Goal: Entertainment & Leisure: Consume media (video, audio)

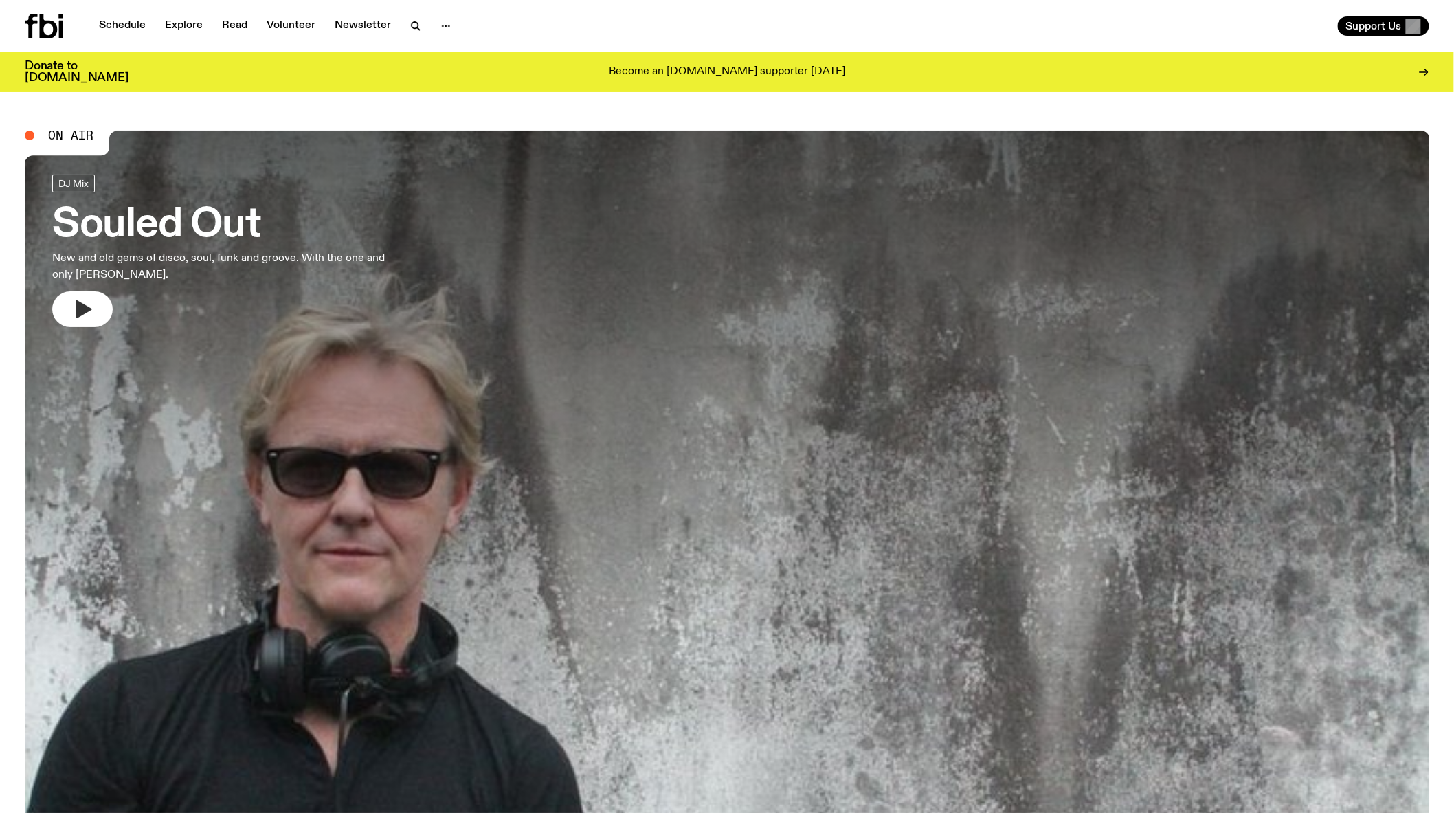
click at [99, 300] on button "button" at bounding box center [82, 309] width 60 height 36
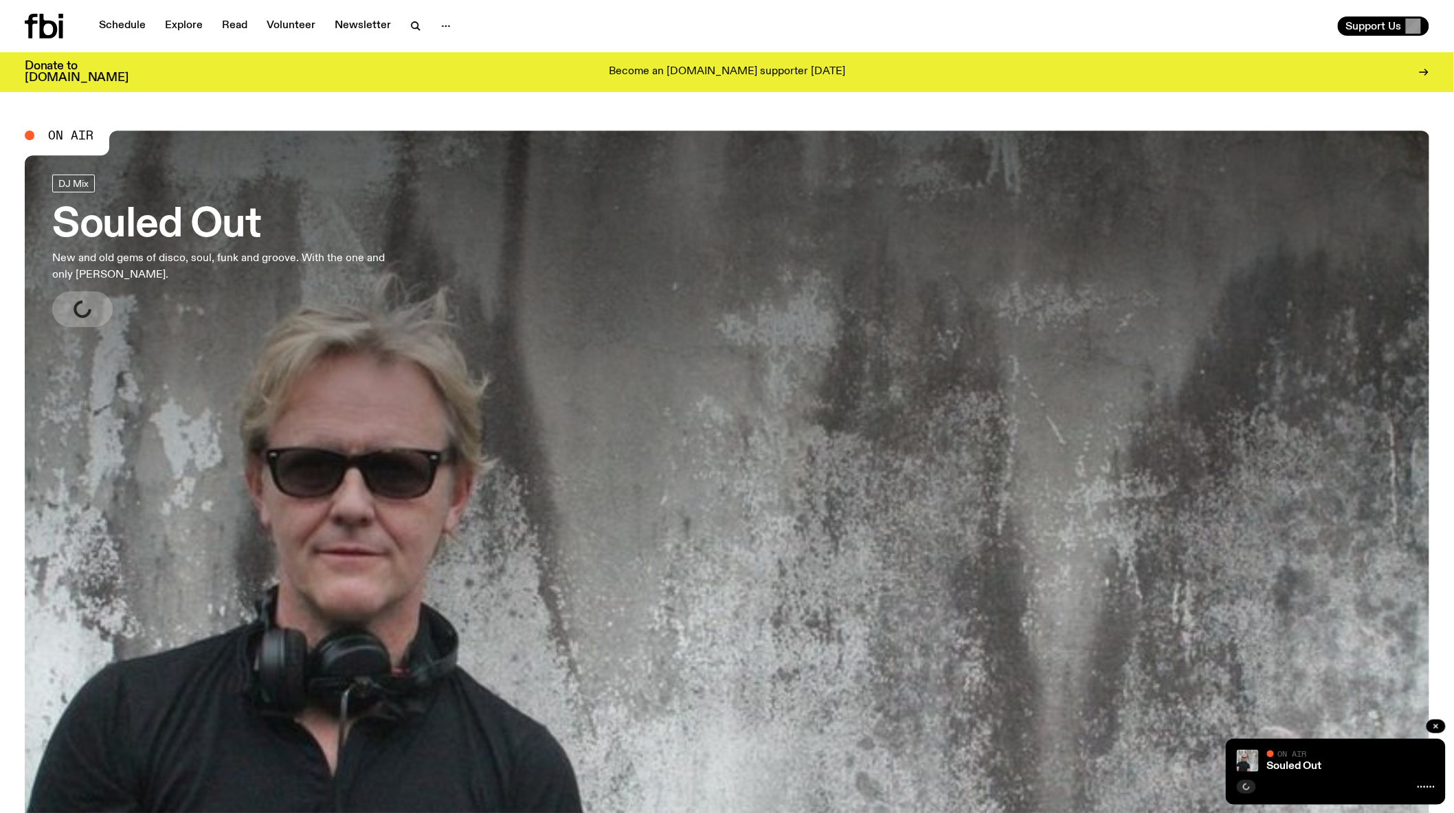
click at [1426, 783] on icon at bounding box center [1425, 786] width 17 height 11
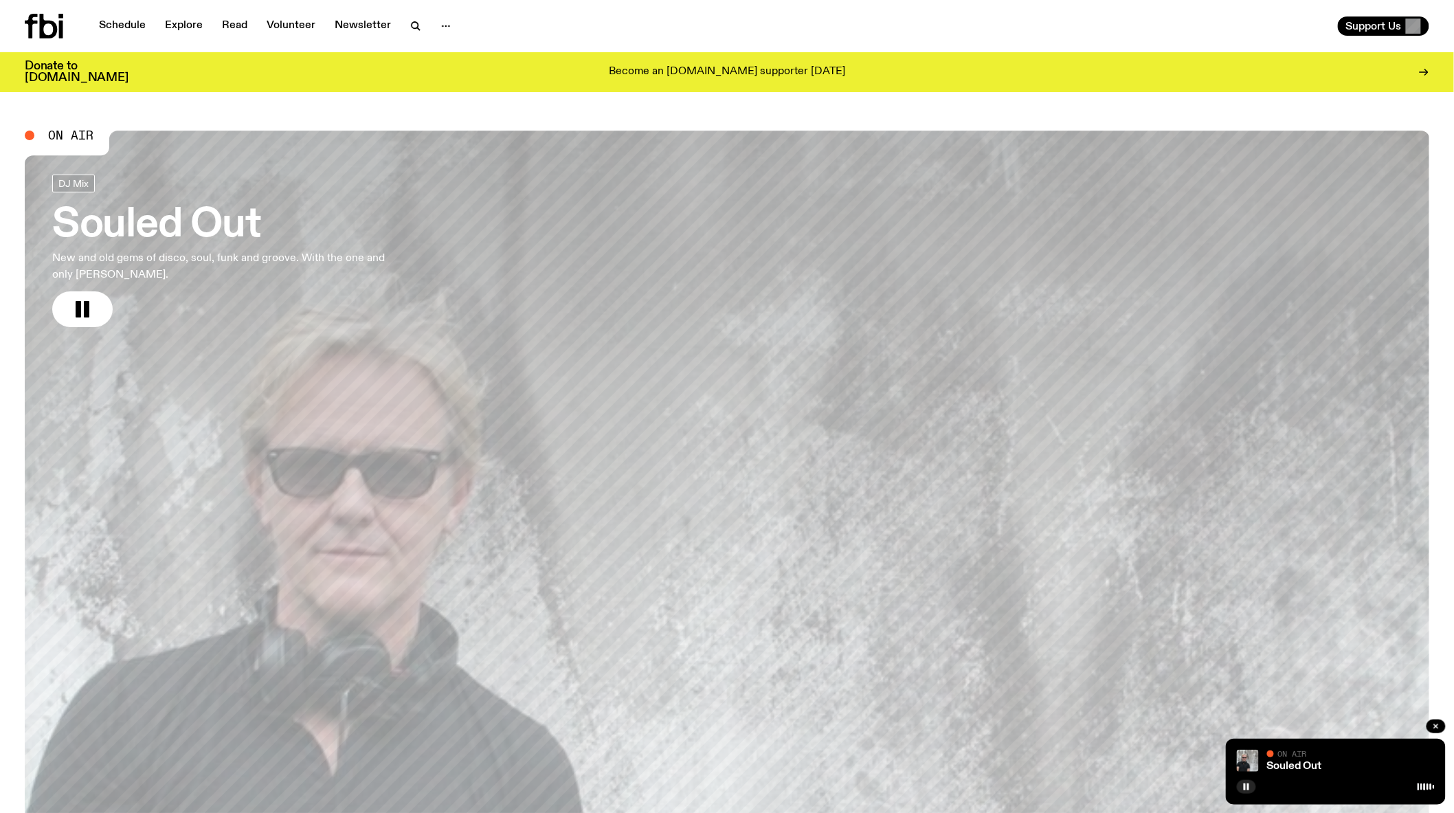
click at [1424, 787] on icon at bounding box center [1425, 786] width 17 height 11
drag, startPoint x: 1325, startPoint y: 759, endPoint x: 1308, endPoint y: 758, distance: 16.5
click at [1308, 758] on div "On Air" at bounding box center [1351, 755] width 168 height 10
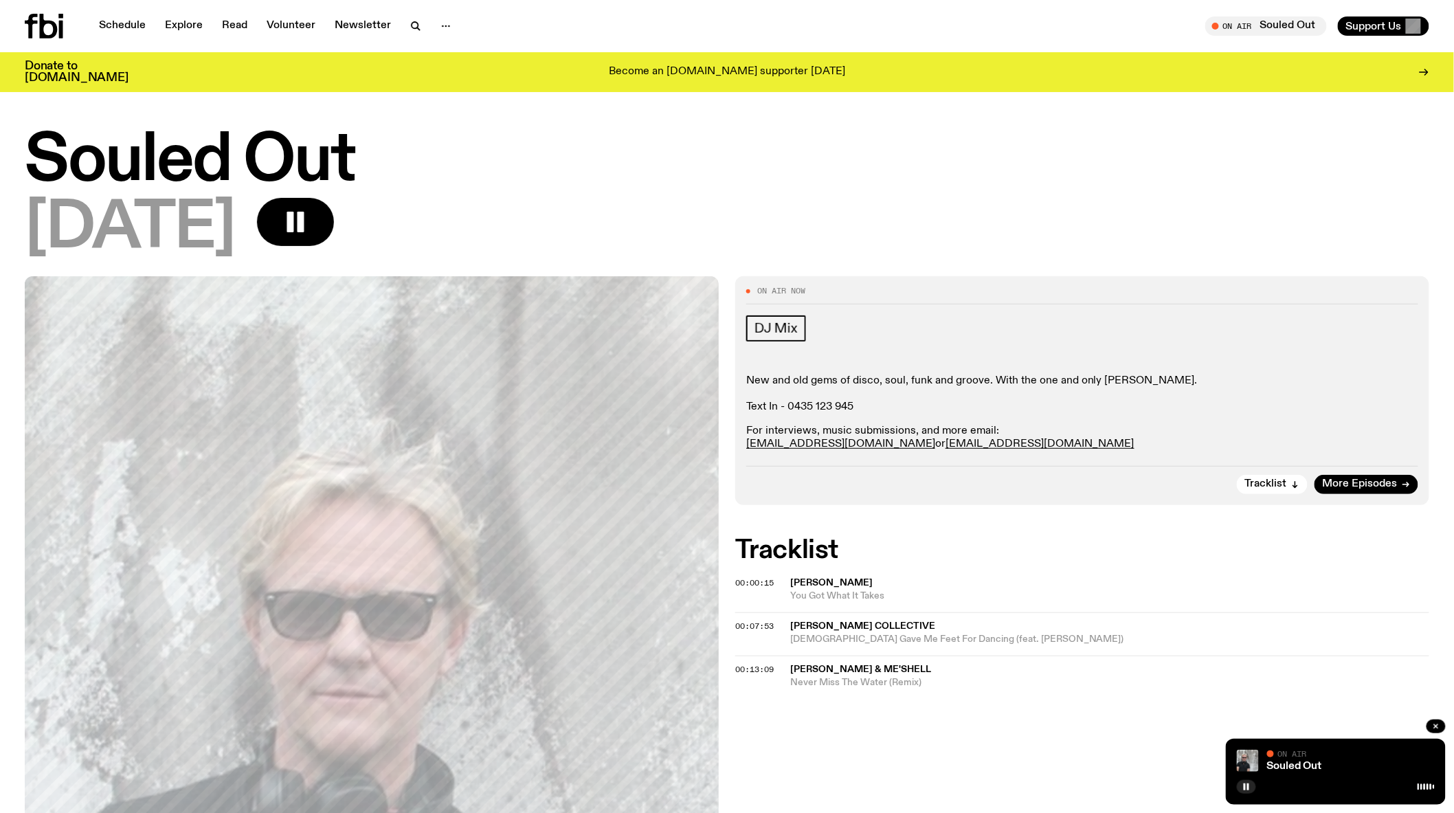
click at [815, 791] on div "On Air Now DJ Mix New and old gems of disco, soul, funk and groove. With the on…" at bounding box center [727, 771] width 1454 height 991
drag, startPoint x: 853, startPoint y: 10, endPoint x: 646, endPoint y: 205, distance: 284.8
click at [646, 205] on div "[DATE]" at bounding box center [727, 229] width 1404 height 62
click at [1217, 25] on icon "button" at bounding box center [1216, 26] width 6 height 7
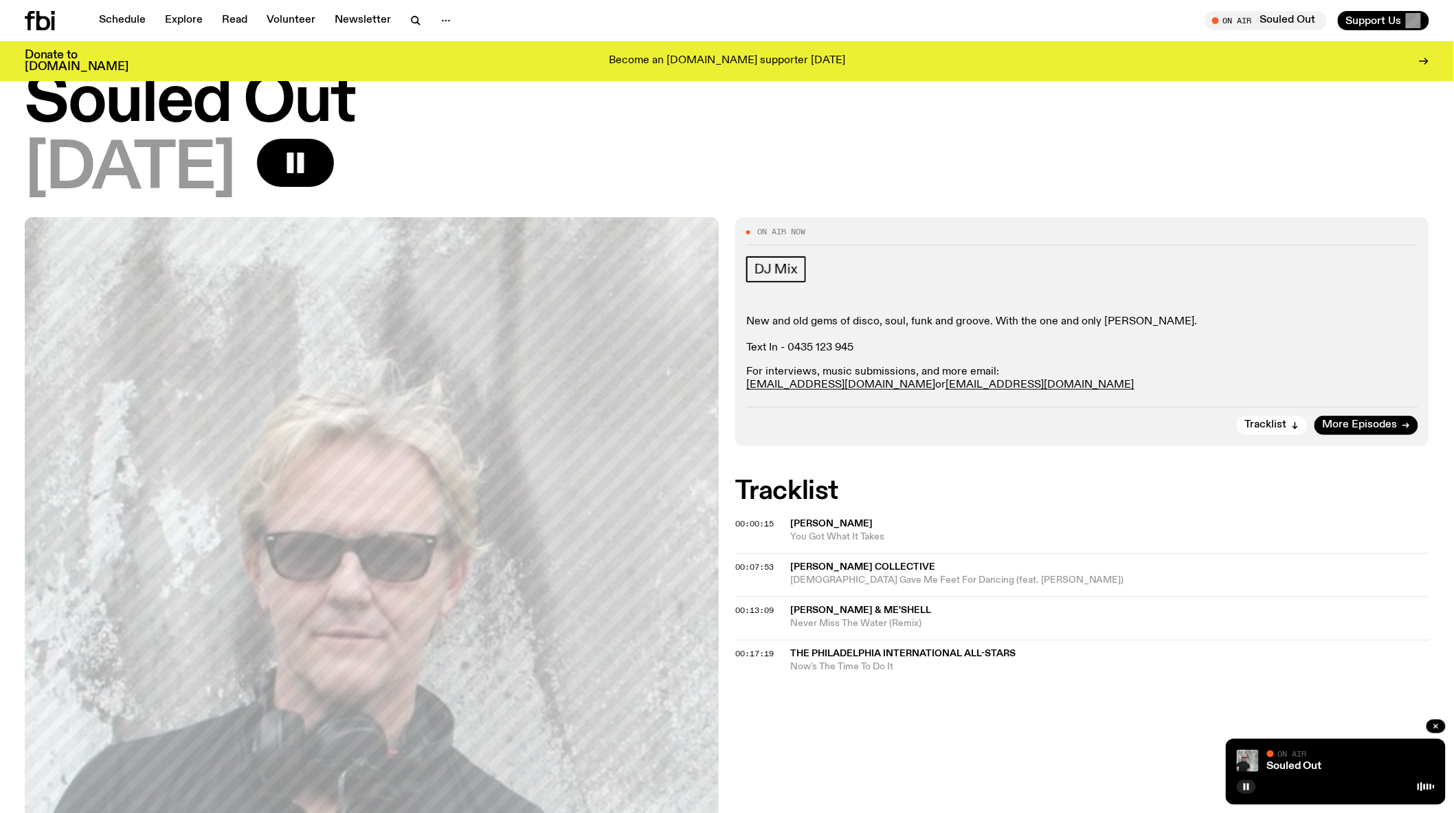
click at [1312, 759] on div "On Air" at bounding box center [1351, 755] width 168 height 10
click at [1430, 725] on button "button" at bounding box center [1435, 726] width 19 height 14
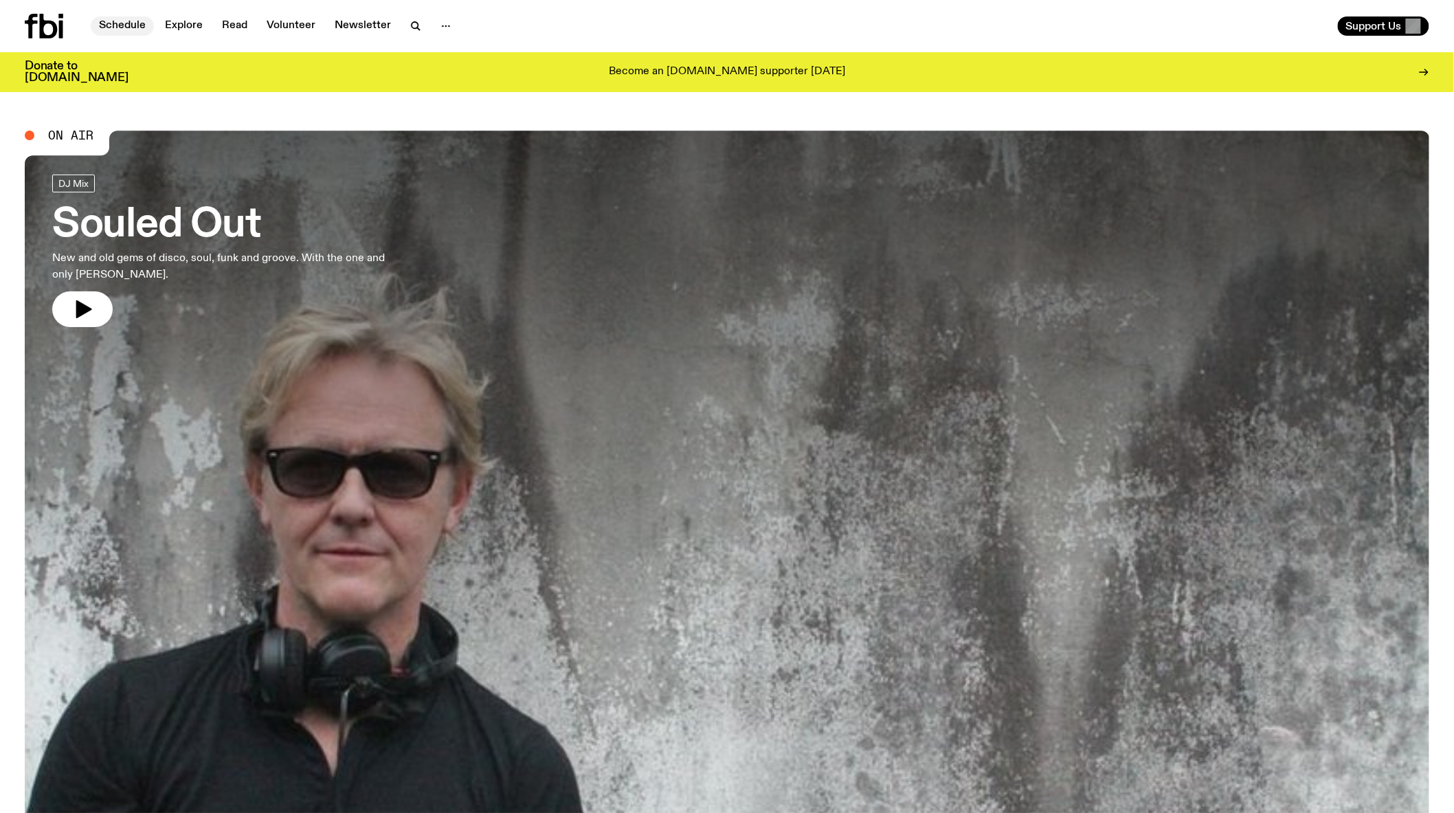
click at [117, 27] on link "Schedule" at bounding box center [122, 25] width 63 height 19
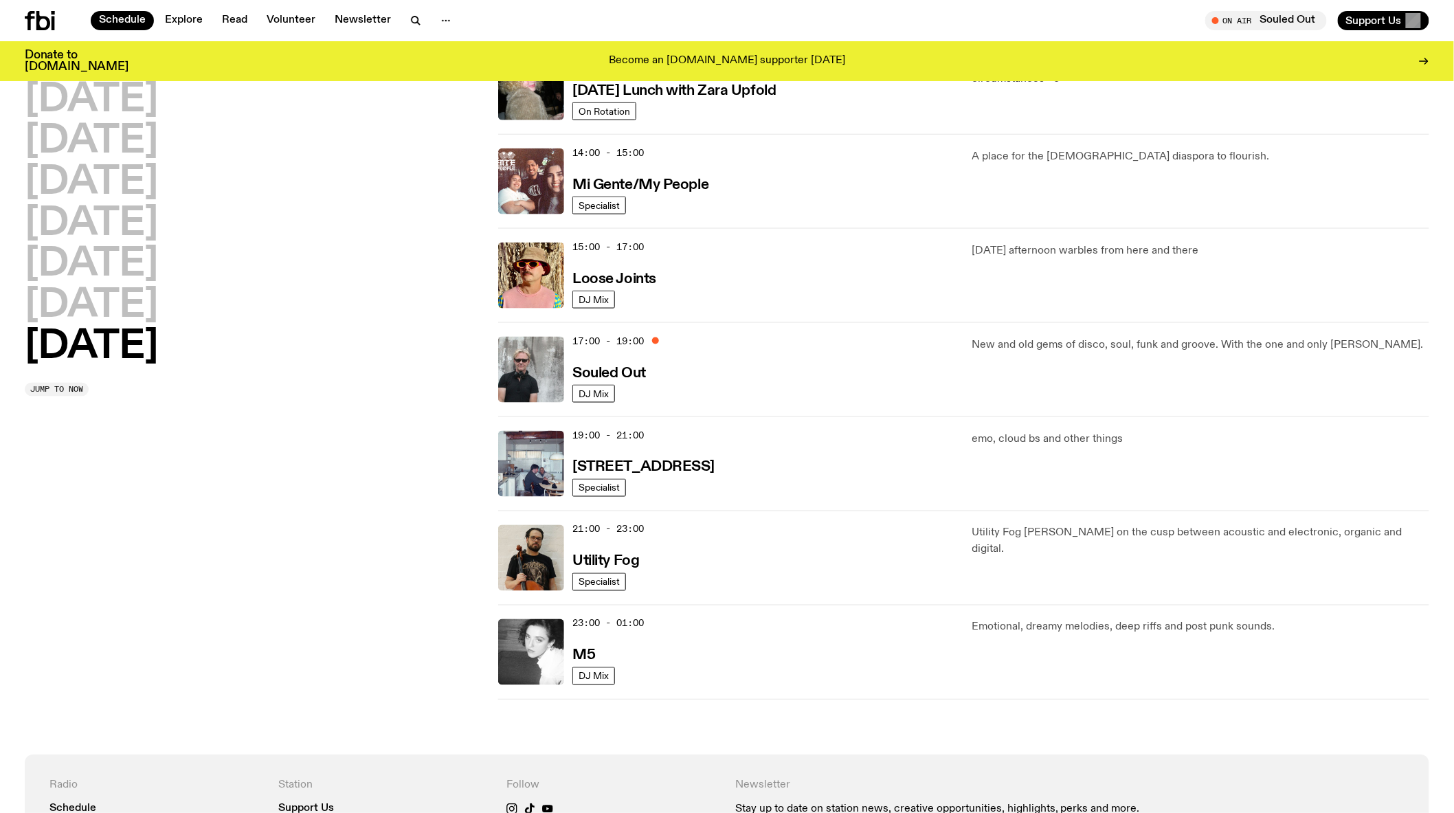
scroll to position [649, 0]
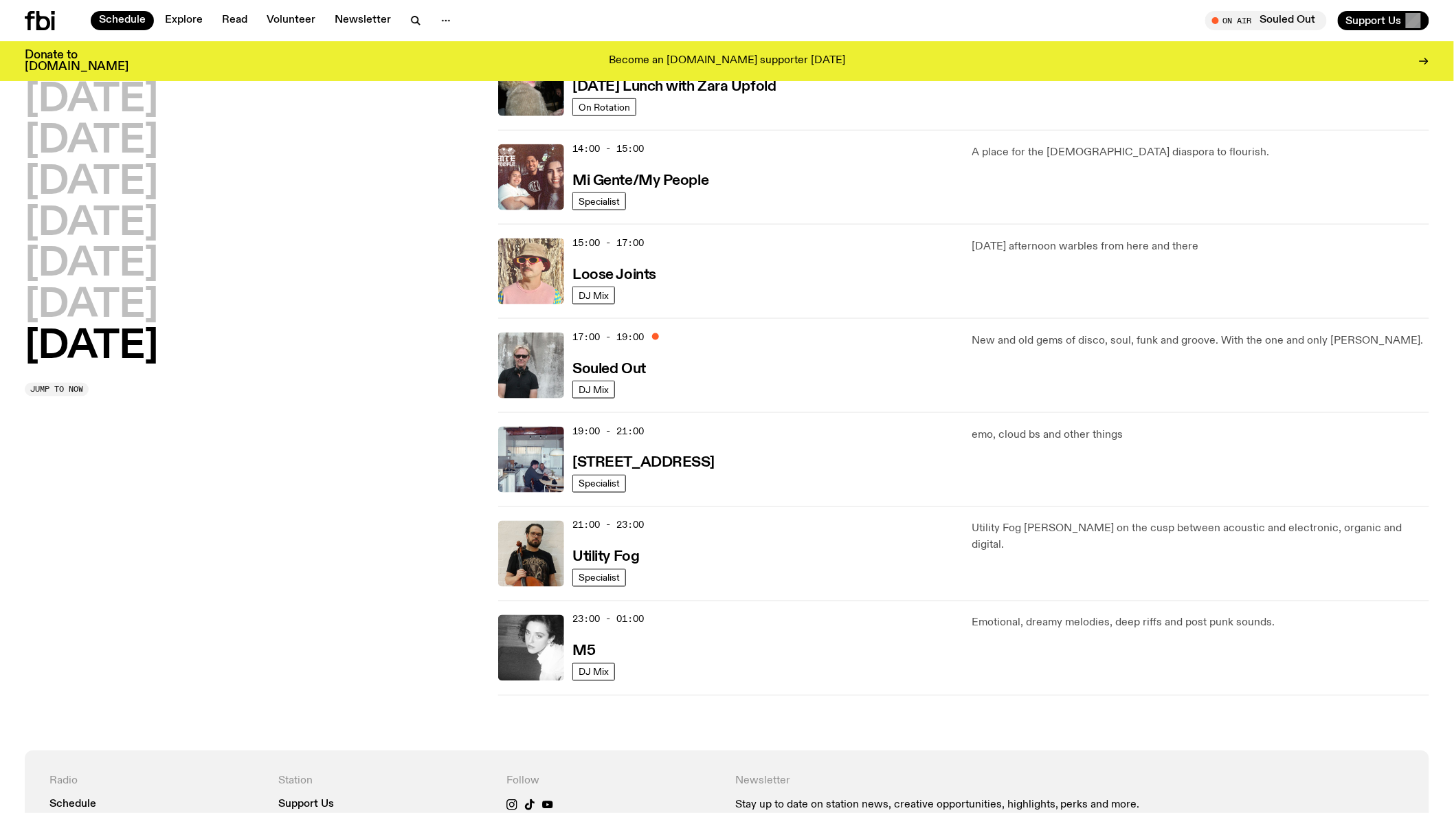
click at [531, 265] on img at bounding box center [531, 271] width 66 height 66
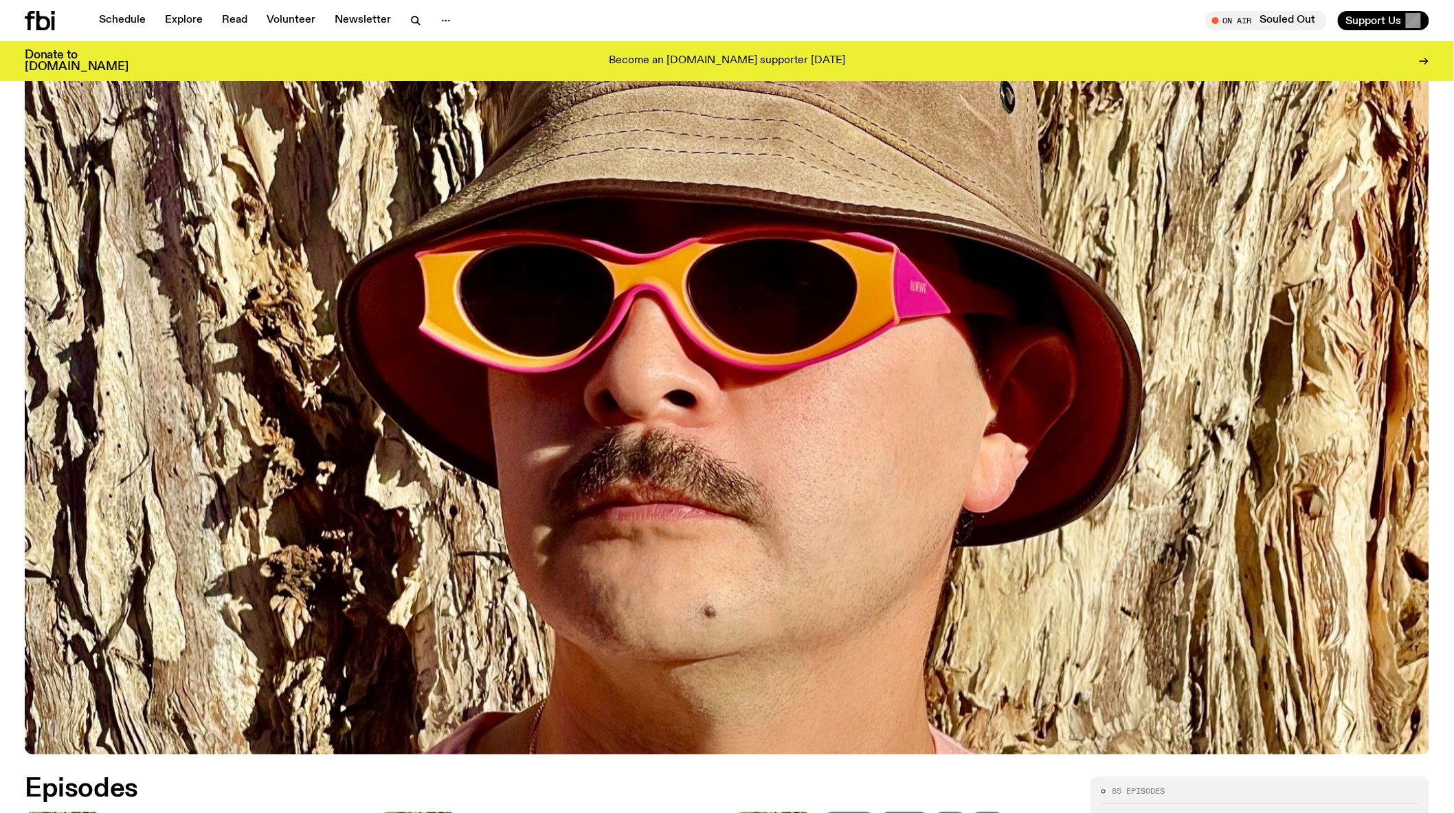
scroll to position [798, 0]
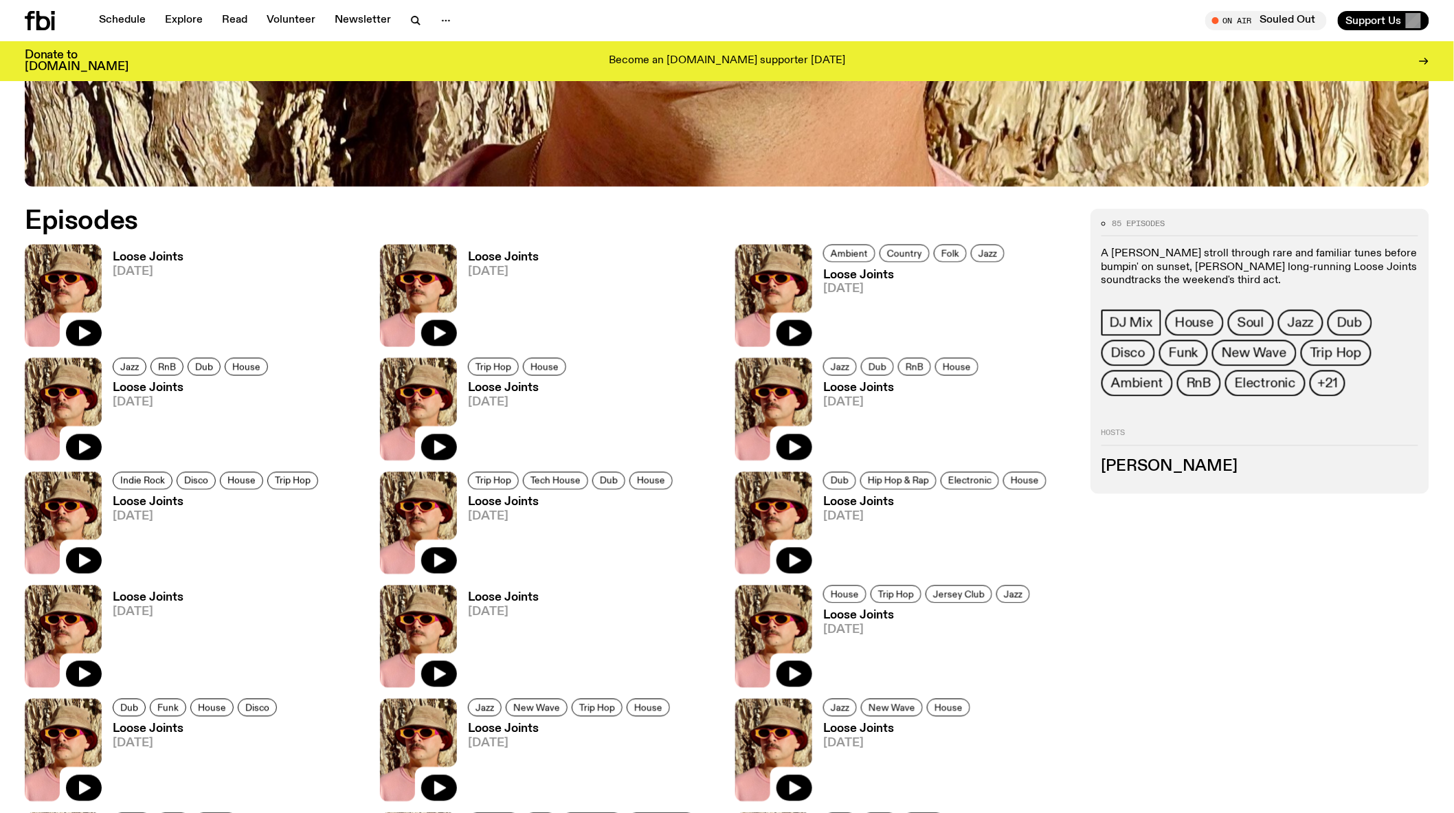
click at [148, 260] on h3 "Loose Joints" at bounding box center [148, 257] width 71 height 12
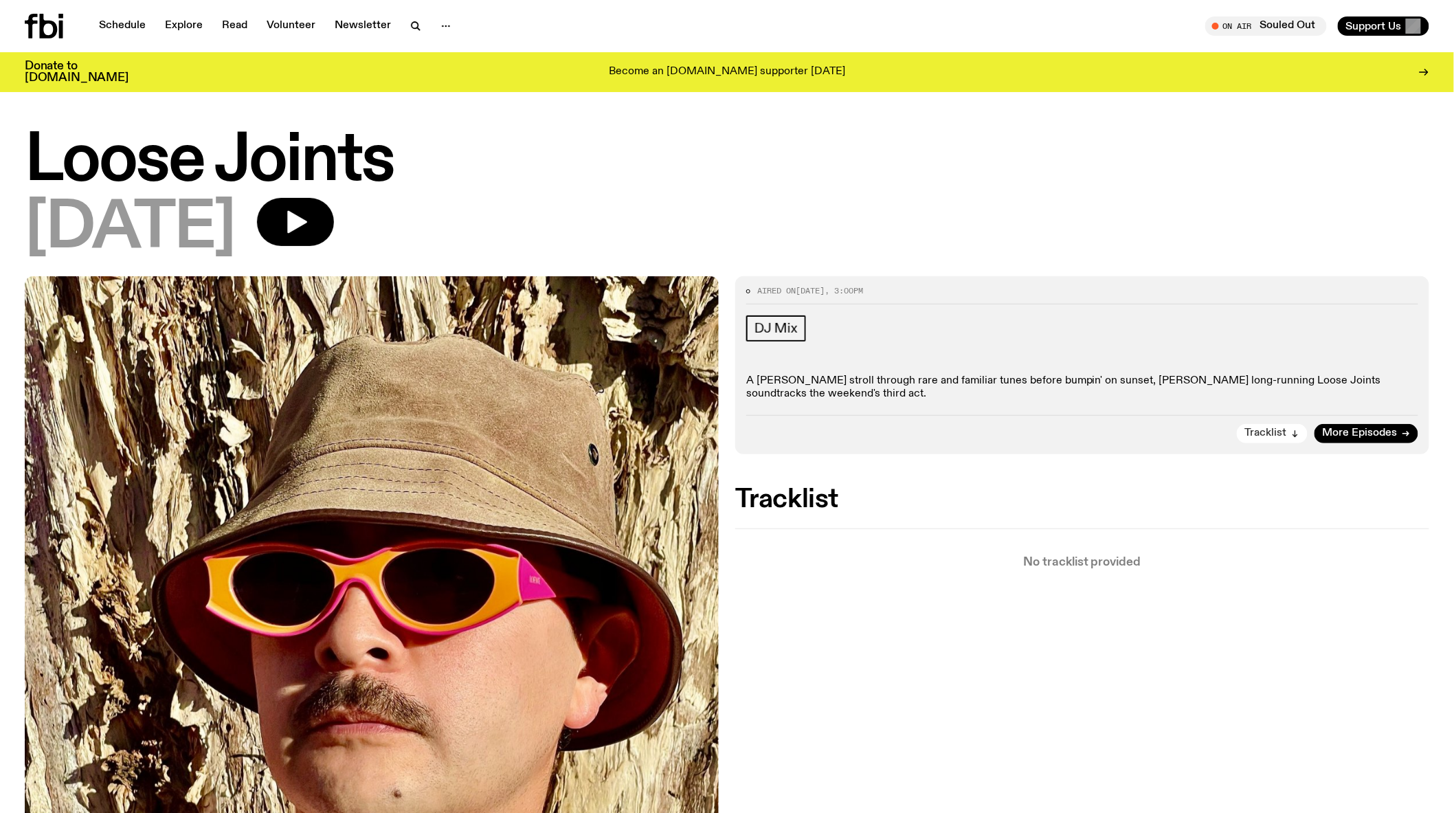
click at [1275, 434] on span "Tracklist" at bounding box center [1266, 433] width 42 height 10
click at [995, 399] on p "A [PERSON_NAME] stroll through rare and familiar tunes before bumpin' on sunset…" at bounding box center [1082, 387] width 672 height 26
click at [309, 216] on icon "button" at bounding box center [295, 221] width 27 height 27
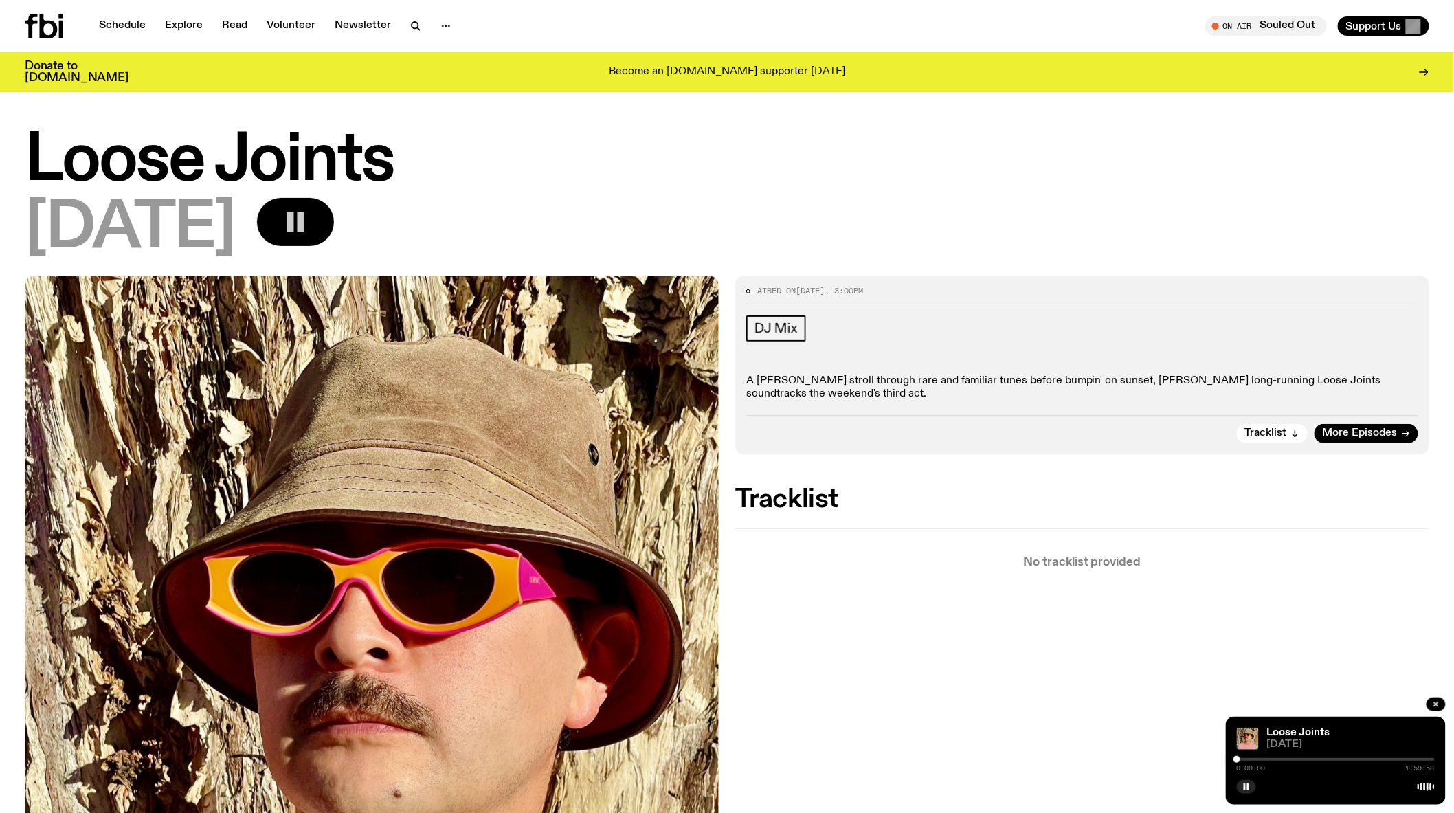
click at [1424, 787] on icon at bounding box center [1425, 786] width 17 height 11
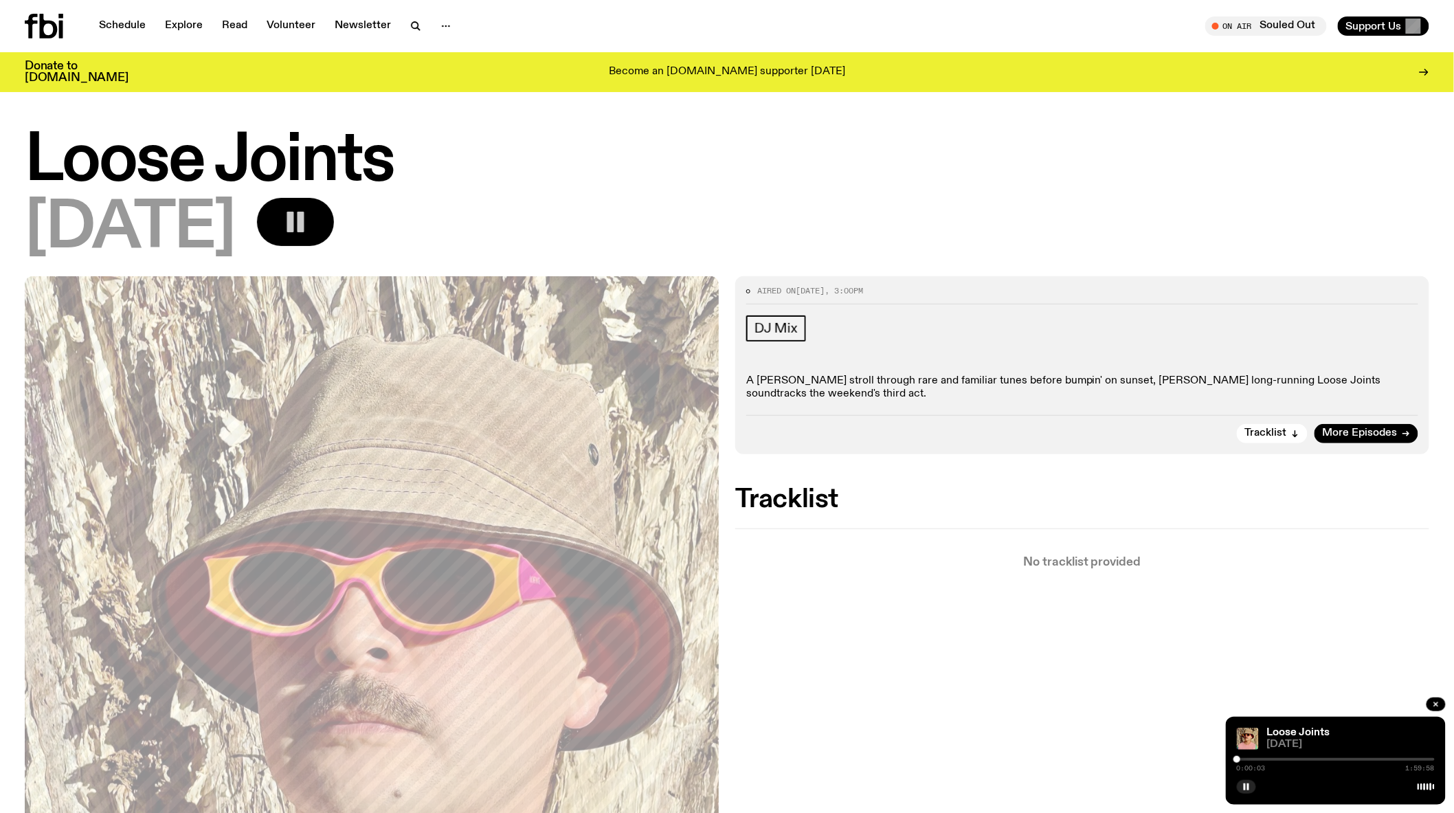
drag, startPoint x: 1424, startPoint y: 787, endPoint x: 1413, endPoint y: 787, distance: 10.3
click at [1413, 787] on div at bounding box center [1336, 785] width 198 height 16
click at [1116, 624] on div "Aired on [DATE] 3:00pm DJ Mix A [PERSON_NAME] stroll through rare and familiar …" at bounding box center [727, 771] width 1454 height 991
click at [1248, 759] on div at bounding box center [1336, 759] width 198 height 3
click at [1250, 787] on icon "button" at bounding box center [1246, 787] width 8 height 8
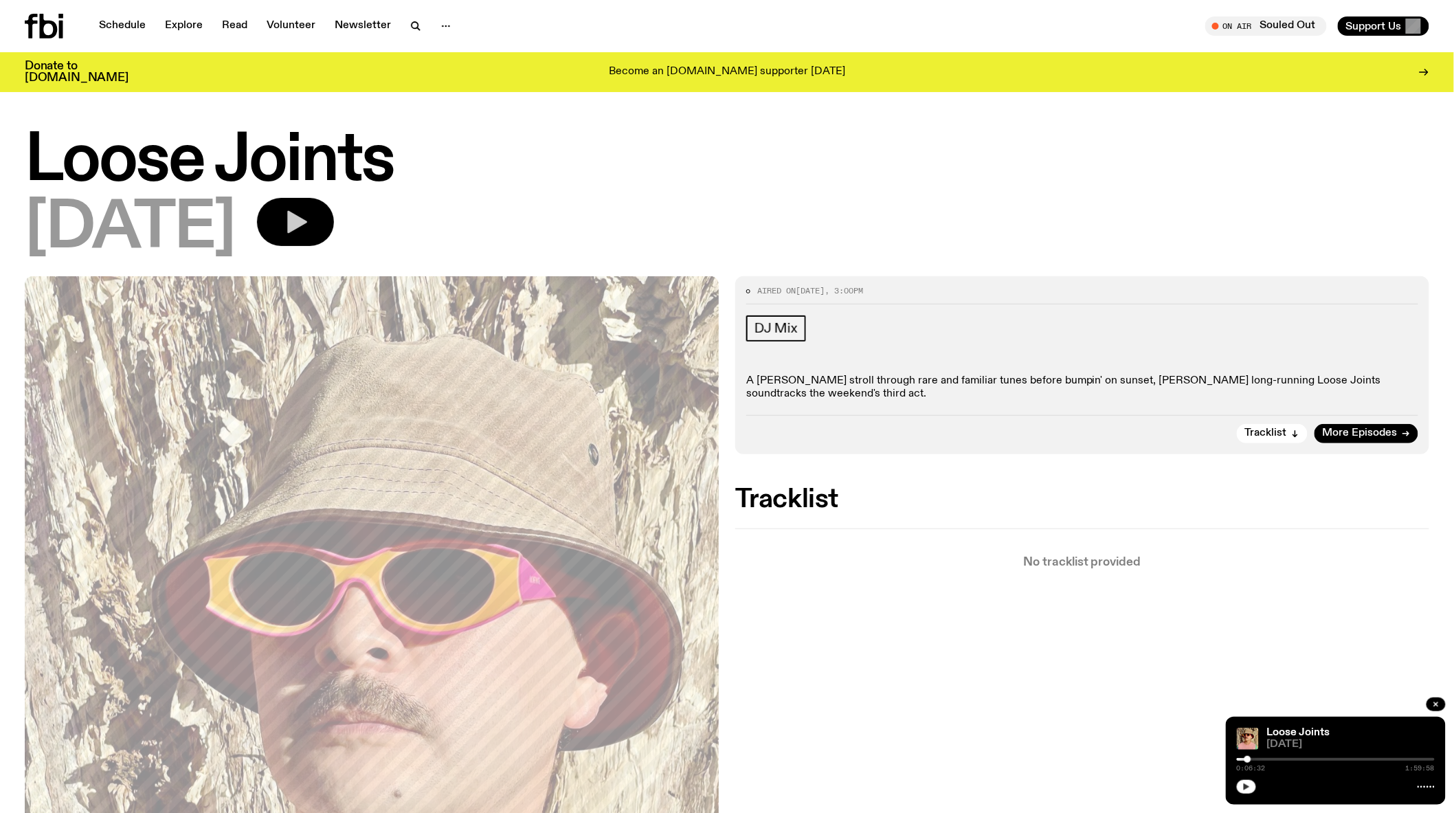
click at [1250, 787] on icon "button" at bounding box center [1246, 787] width 8 height 8
click at [1263, 759] on div at bounding box center [1336, 759] width 198 height 3
click at [964, 625] on div "Aired on [DATE] 3:00pm DJ Mix A [PERSON_NAME] stroll through rare and familiar …" at bounding box center [727, 771] width 1454 height 991
click at [1337, 756] on div "0:44:04 1:59:58" at bounding box center [1336, 763] width 198 height 16
click at [1329, 759] on div at bounding box center [1336, 759] width 198 height 3
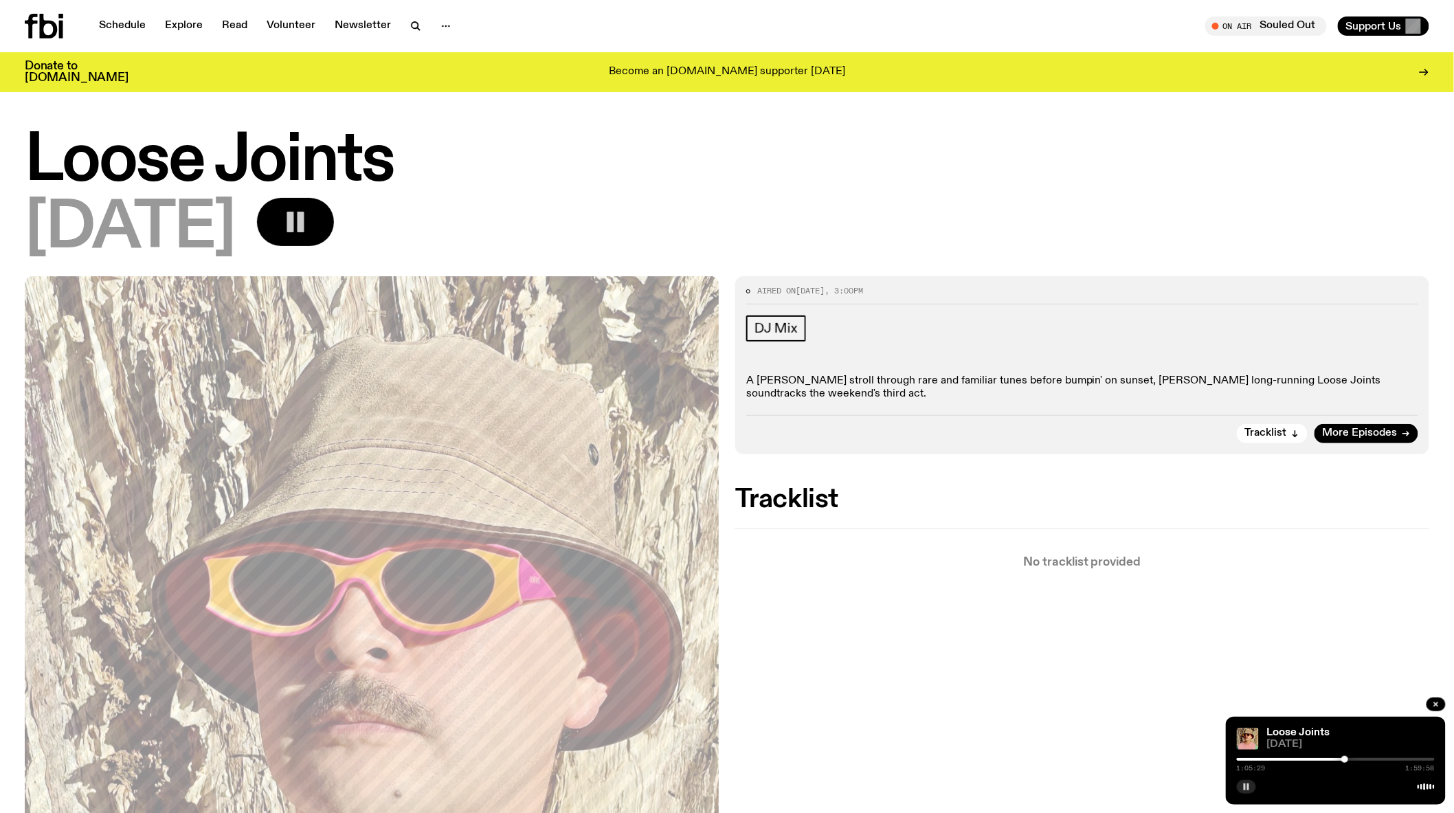
click at [309, 221] on icon "button" at bounding box center [295, 221] width 27 height 27
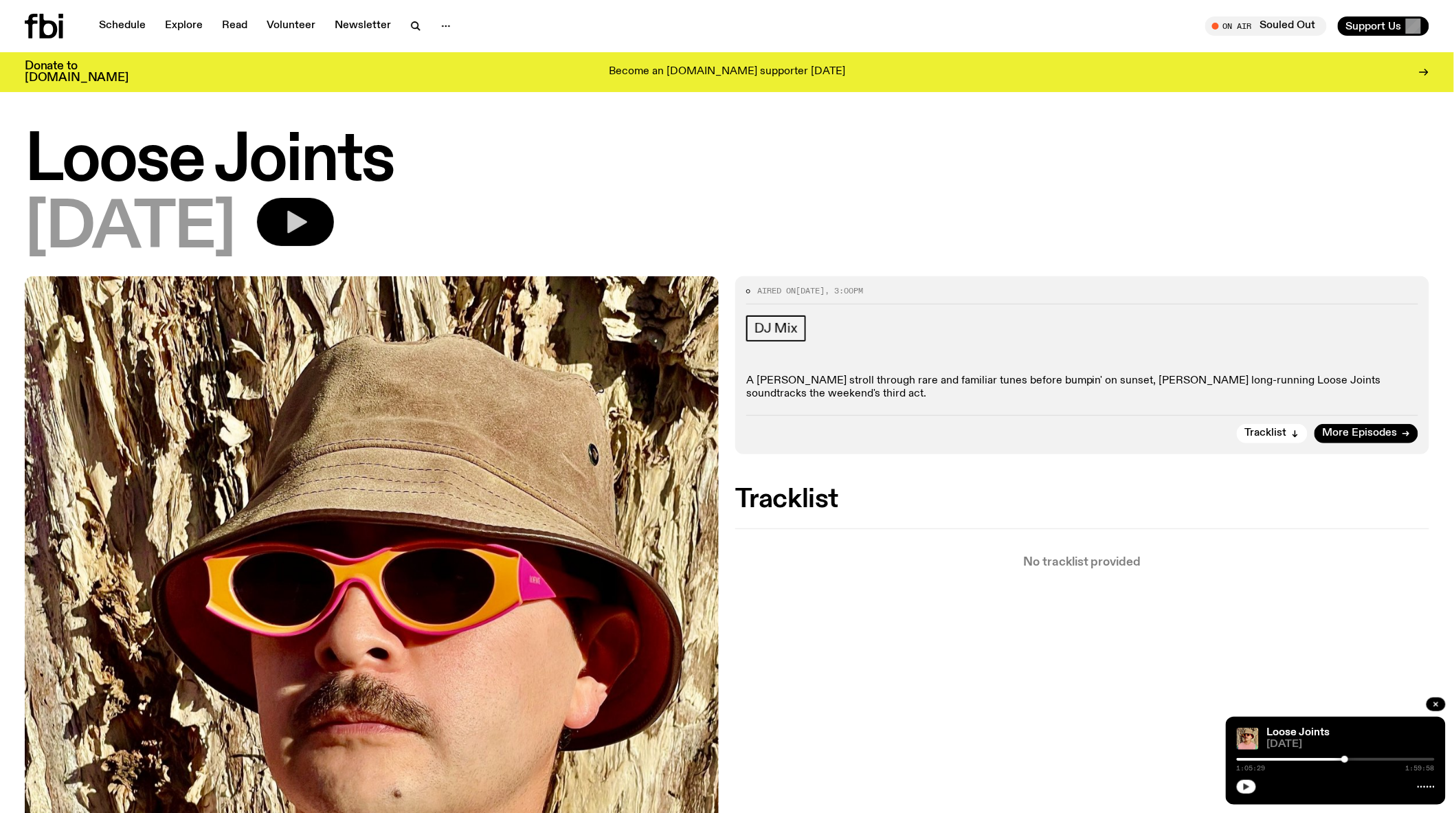
click at [309, 214] on icon "button" at bounding box center [295, 221] width 27 height 27
